Goal: Information Seeking & Learning: Learn about a topic

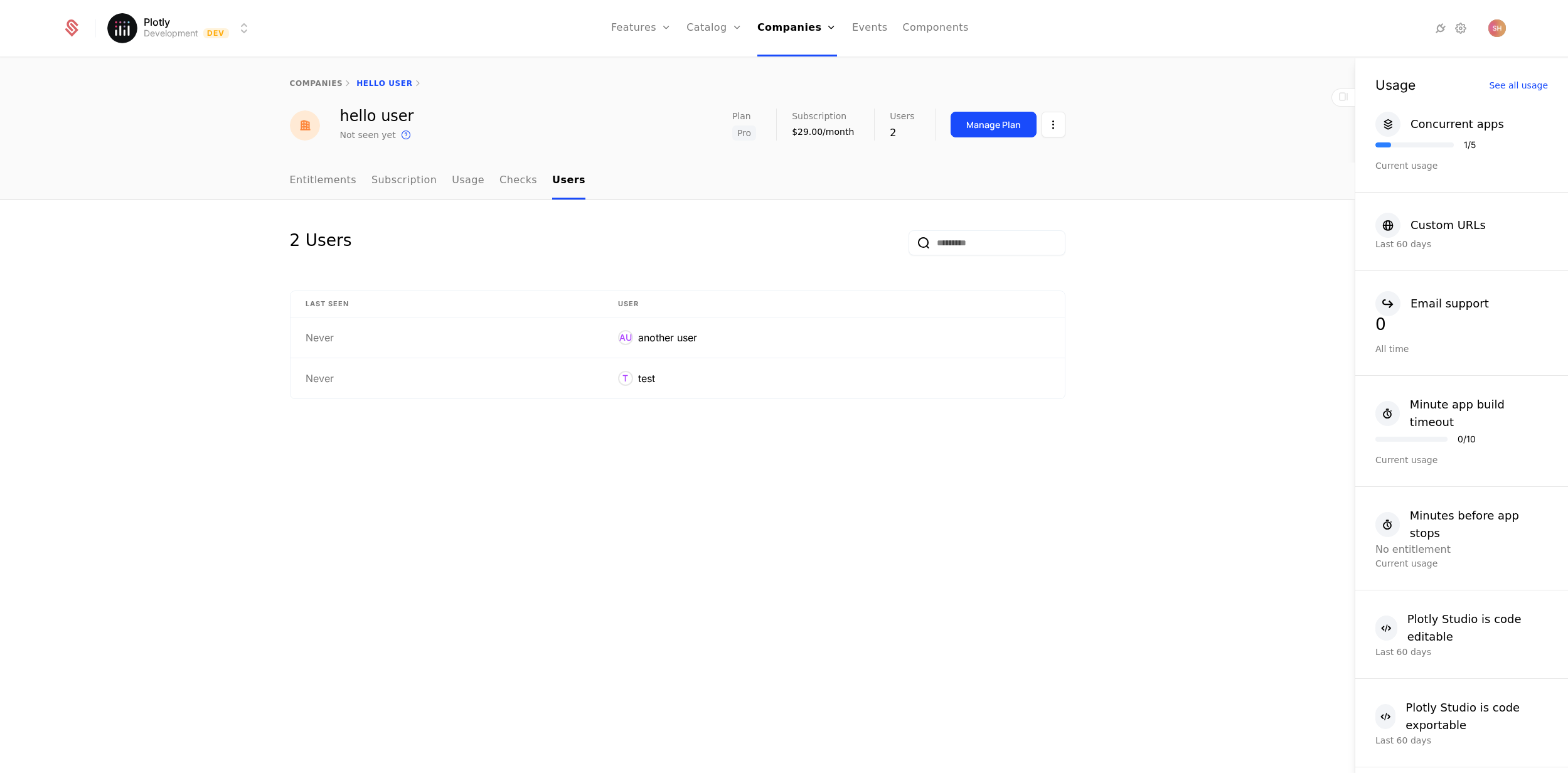
click at [331, 187] on link "Entitlements" at bounding box center [324, 181] width 67 height 37
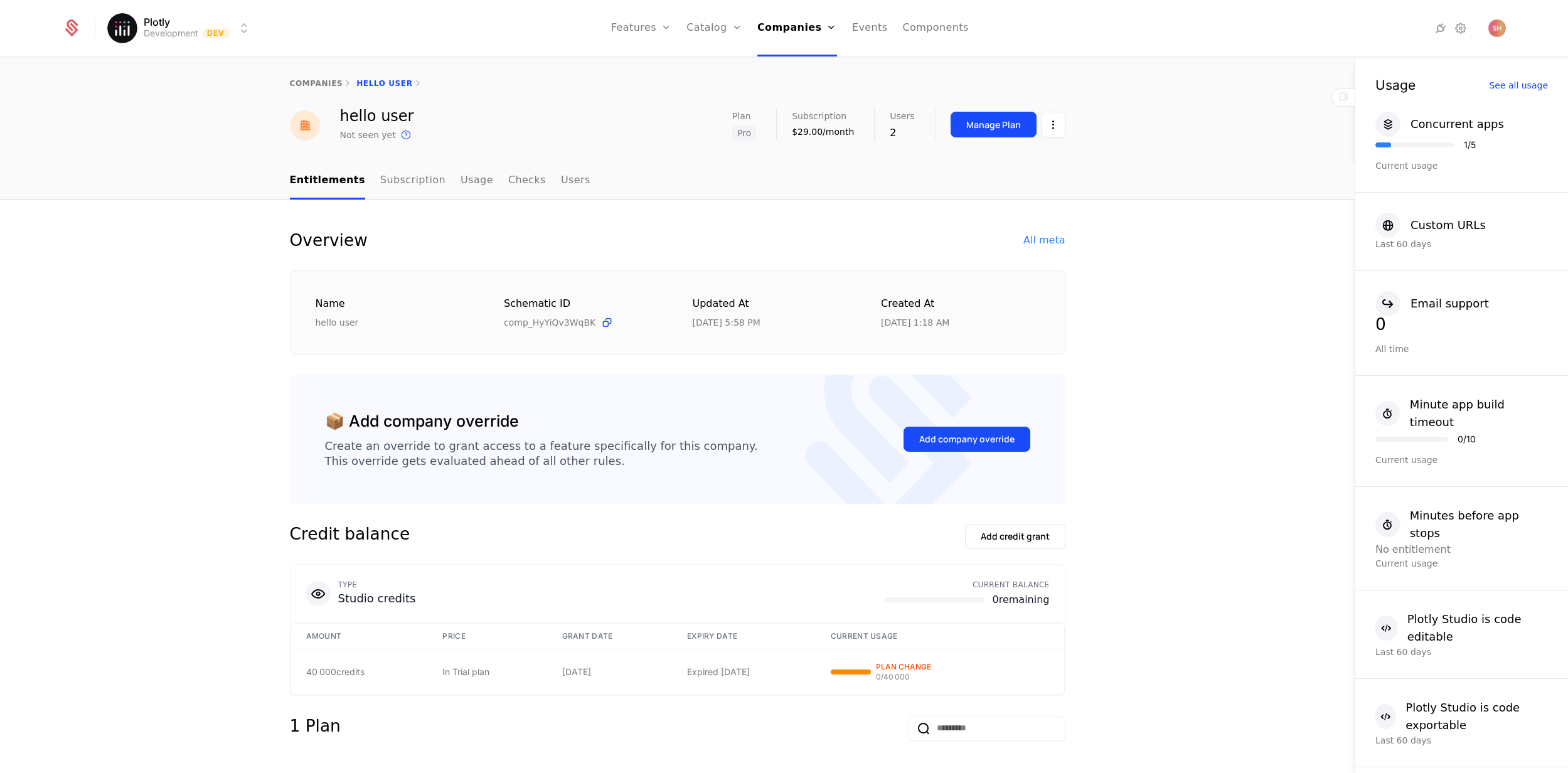
click at [647, 66] on link "Features" at bounding box center [655, 61] width 58 height 10
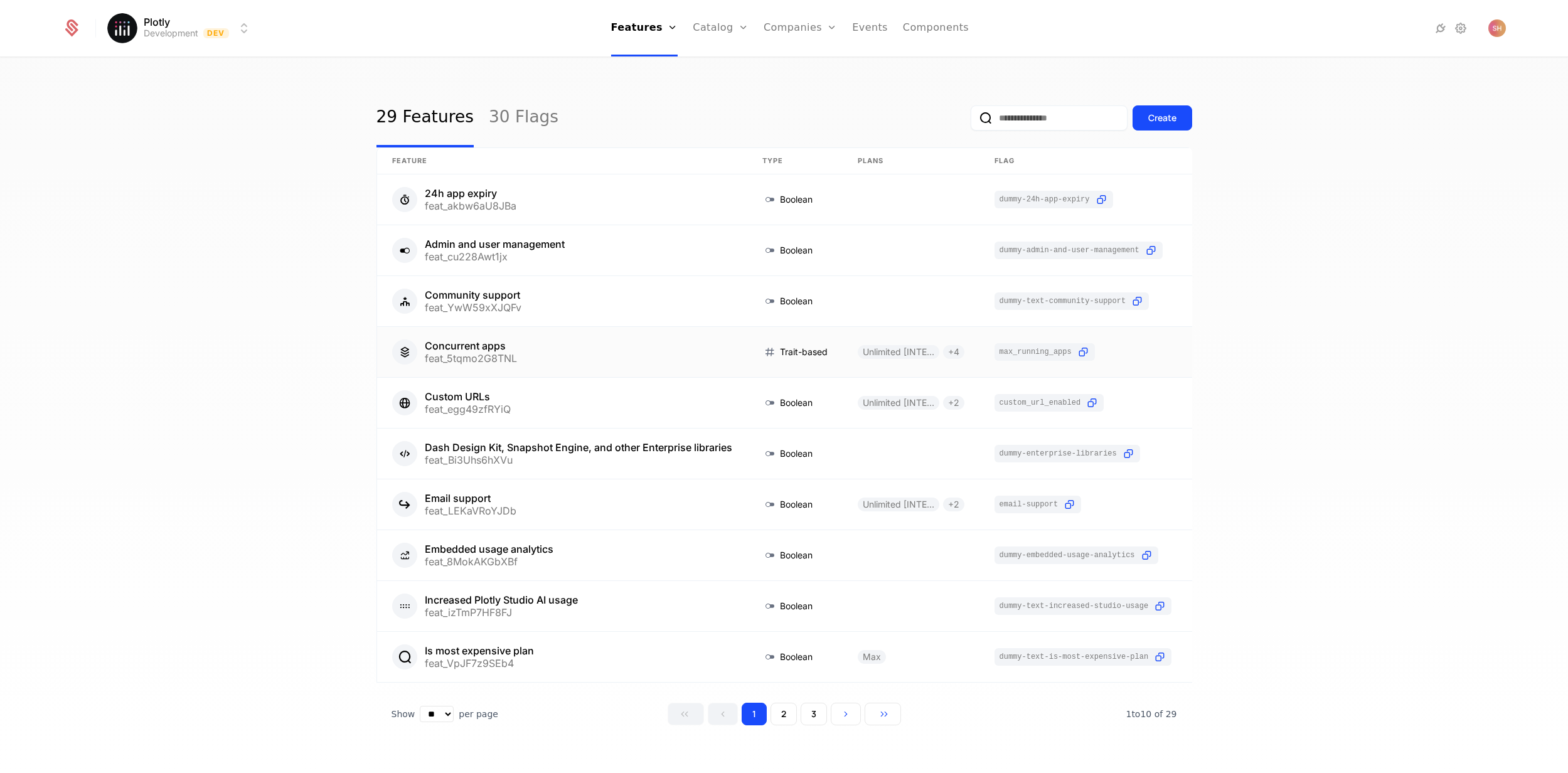
scroll to position [2, 0]
click at [1020, 345] on link at bounding box center [1083, 349] width 208 height 50
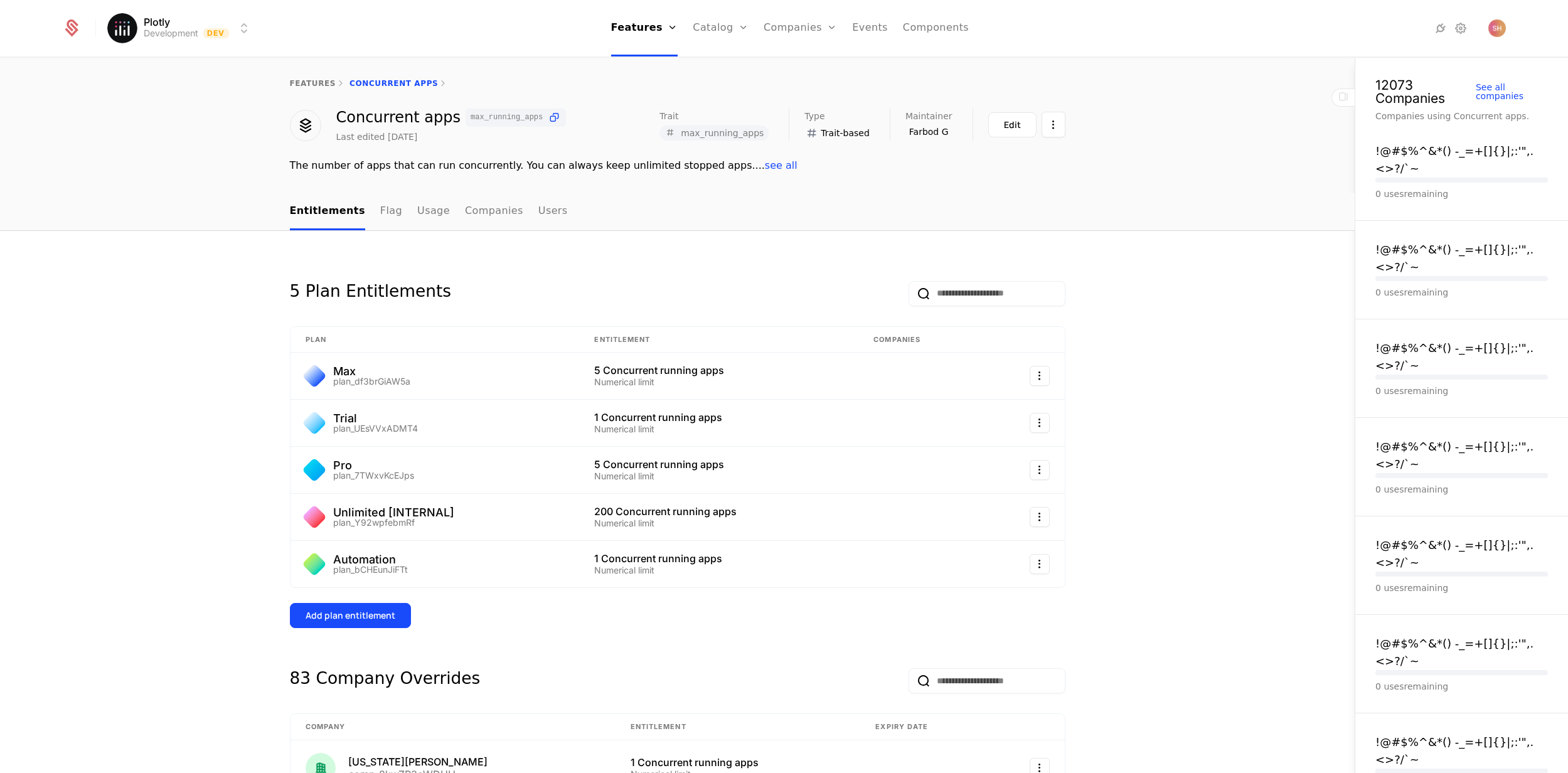
click at [381, 205] on link "Flag" at bounding box center [391, 211] width 22 height 37
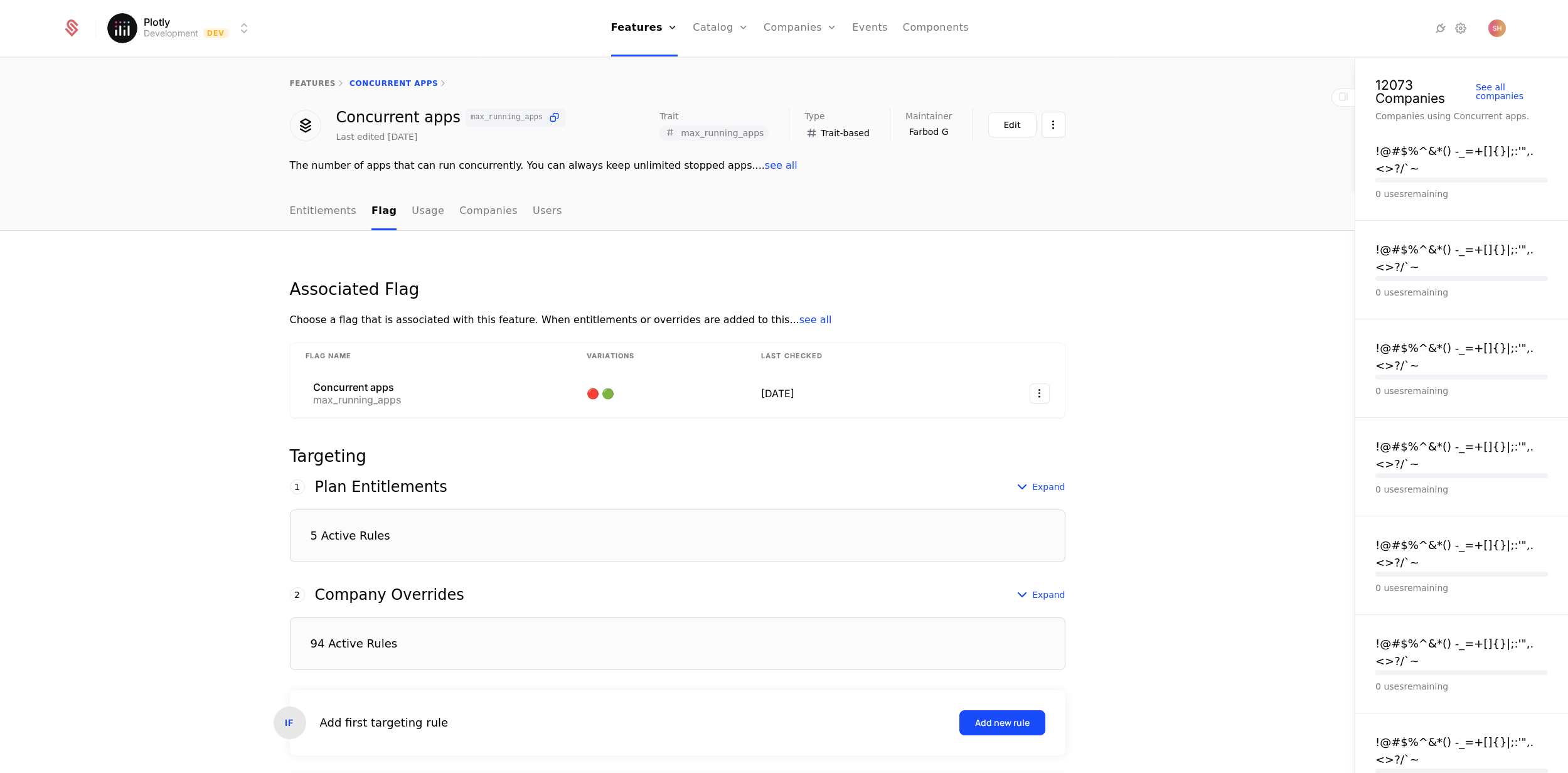
click at [422, 205] on link "Usage" at bounding box center [428, 211] width 33 height 37
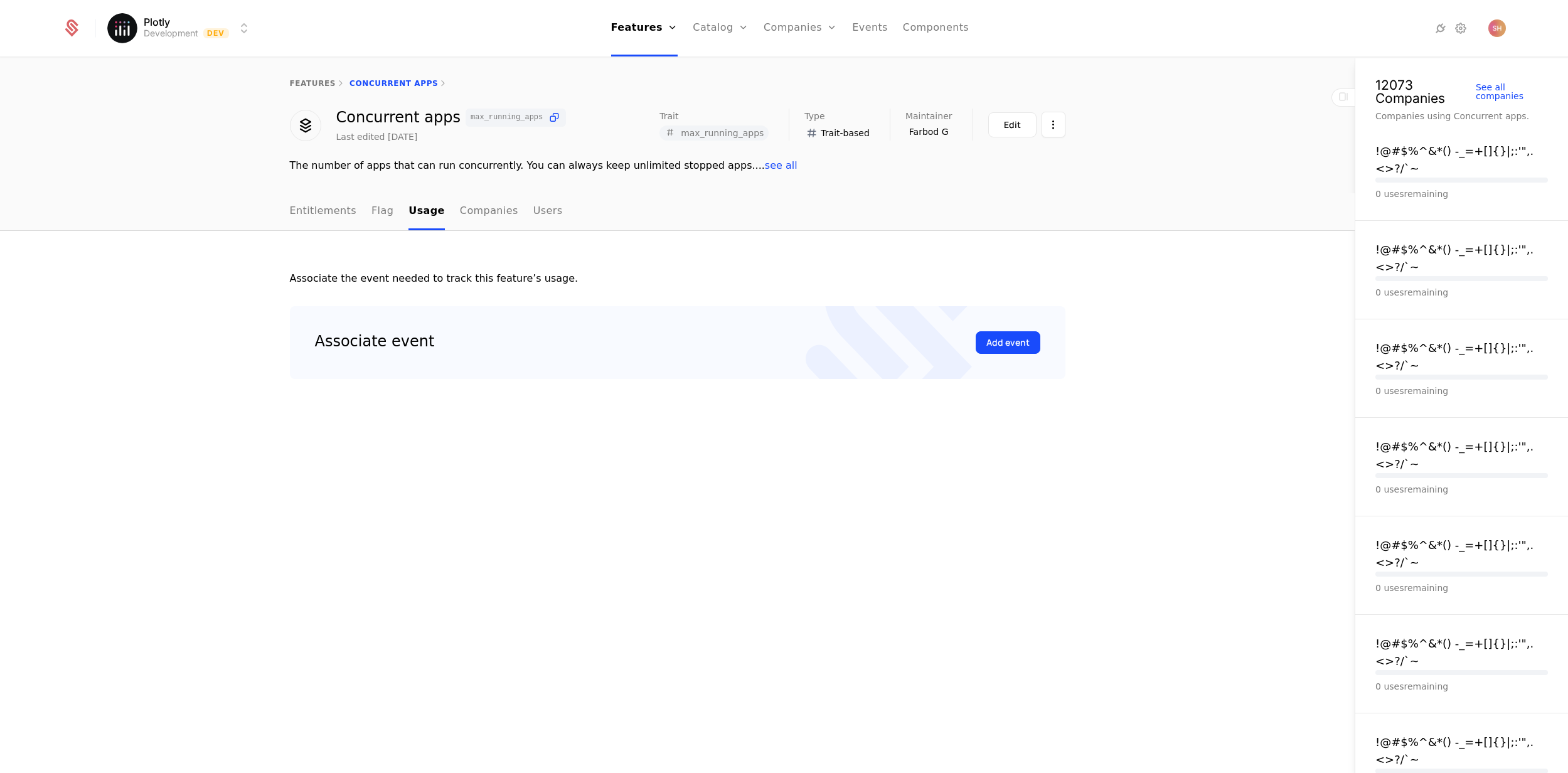
click at [378, 205] on link "Flag" at bounding box center [383, 211] width 22 height 37
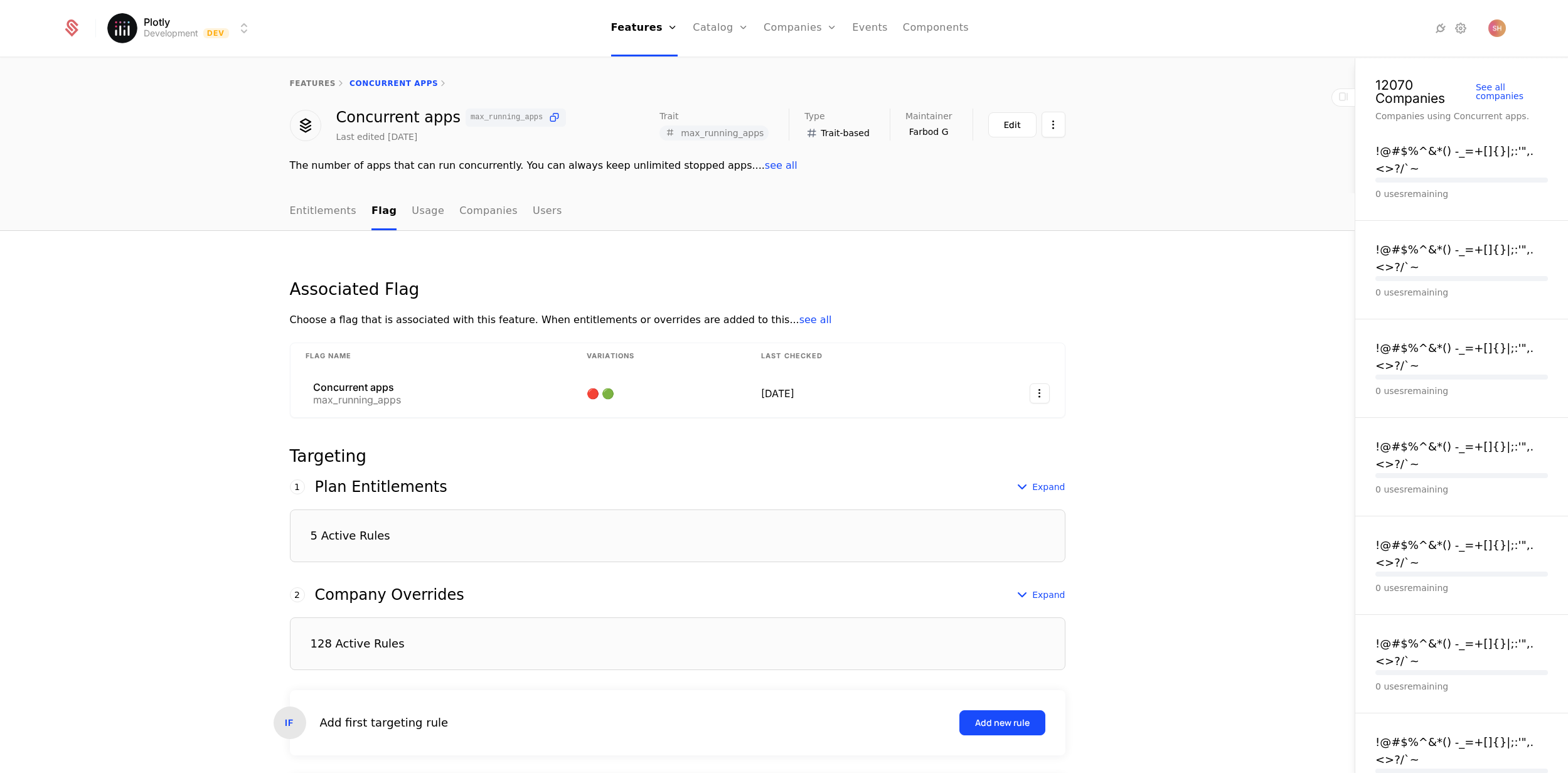
click at [1022, 126] on button "Edit" at bounding box center [1013, 125] width 48 height 25
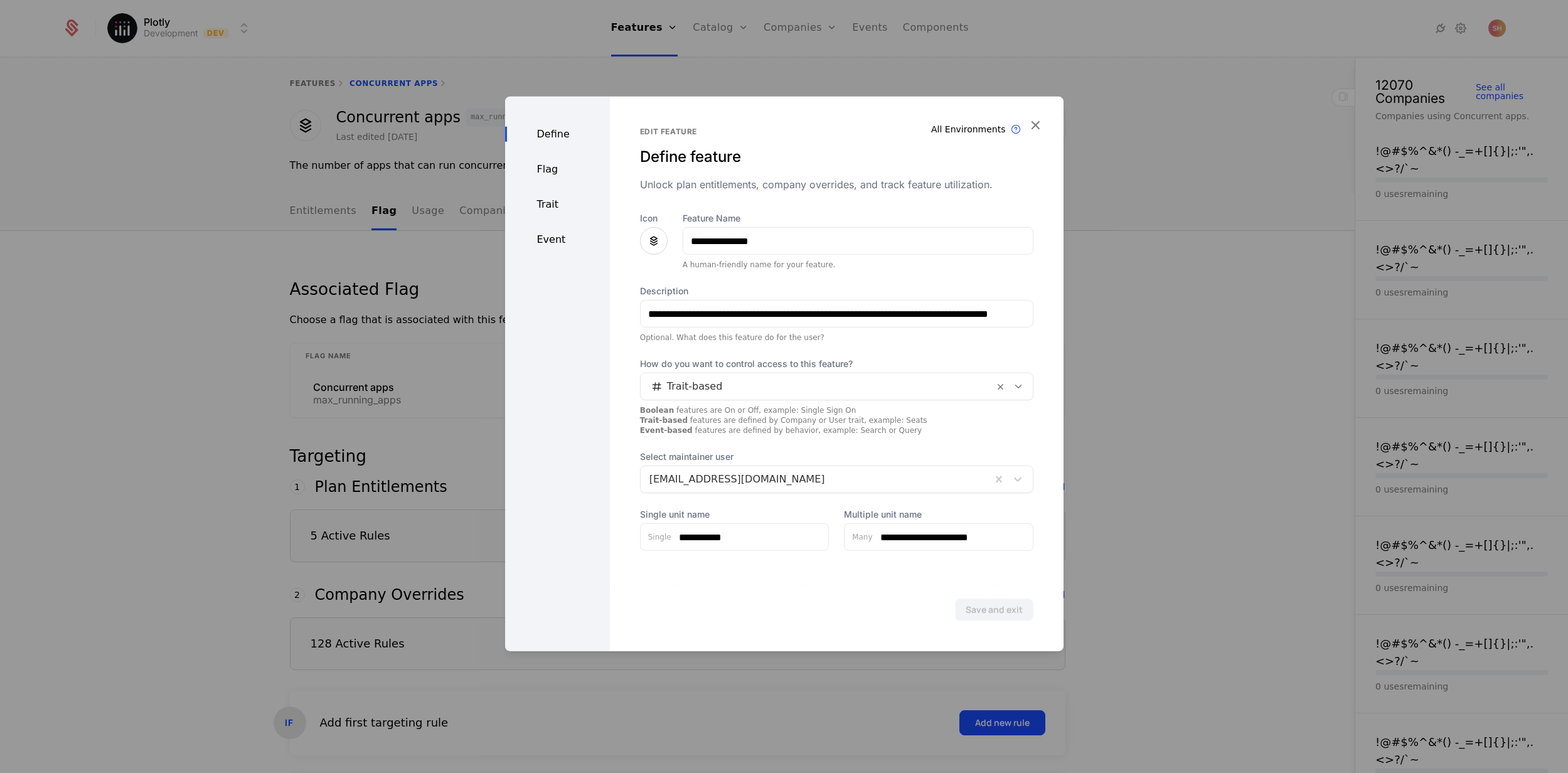
click at [549, 211] on div "Trait" at bounding box center [558, 204] width 105 height 15
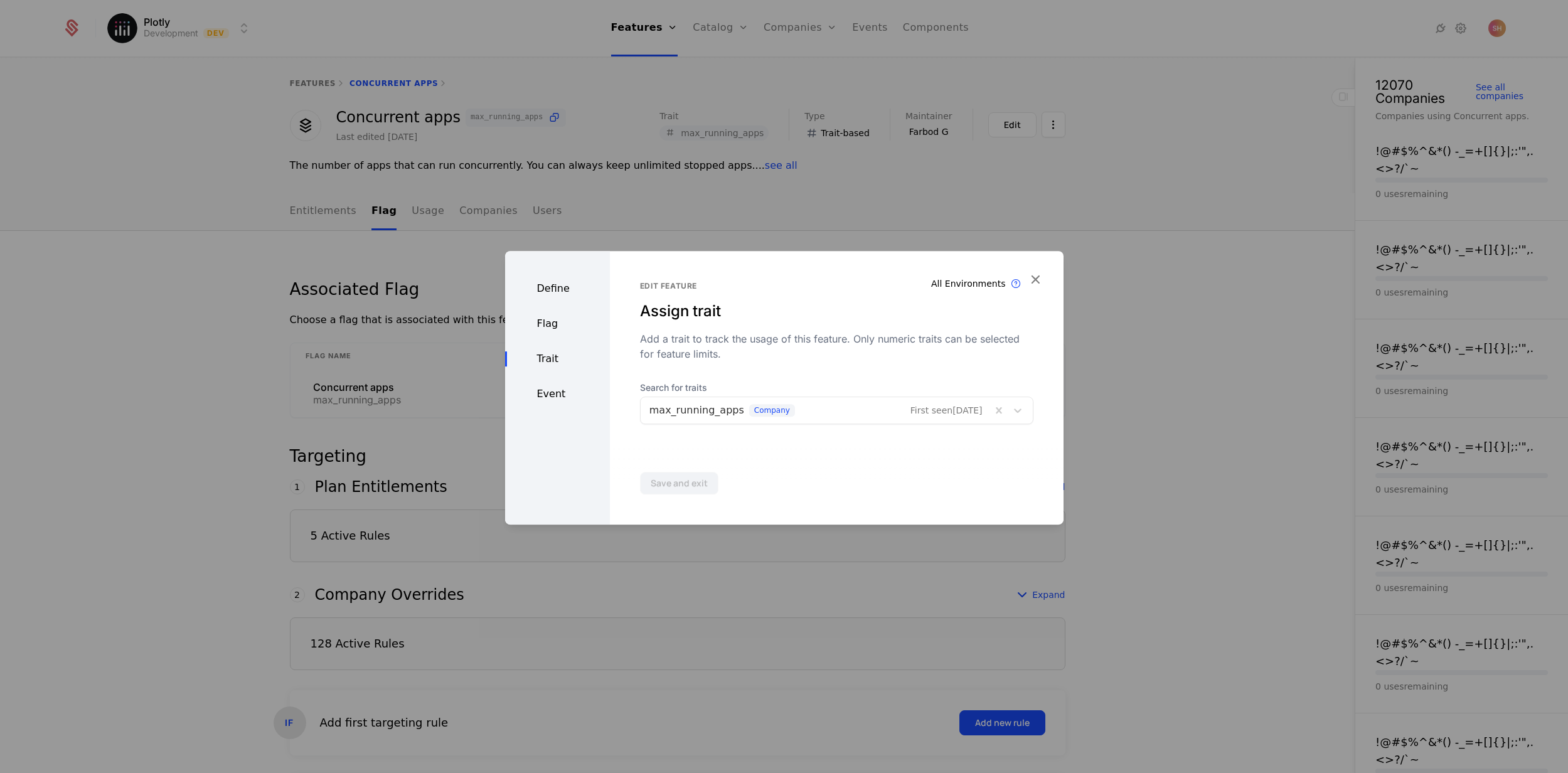
click at [1034, 283] on icon "button" at bounding box center [1035, 279] width 16 height 16
